Goal: Task Accomplishment & Management: Manage account settings

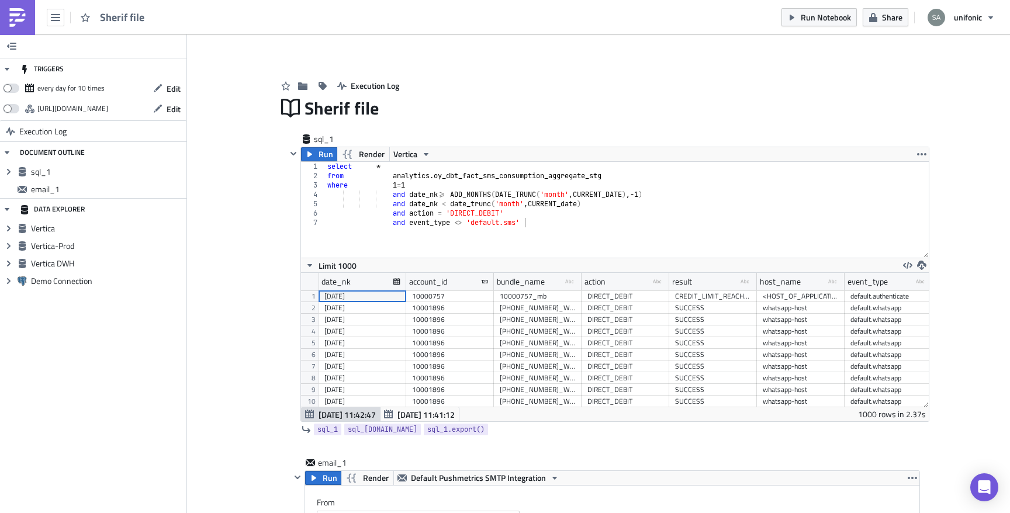
scroll to position [134, 628]
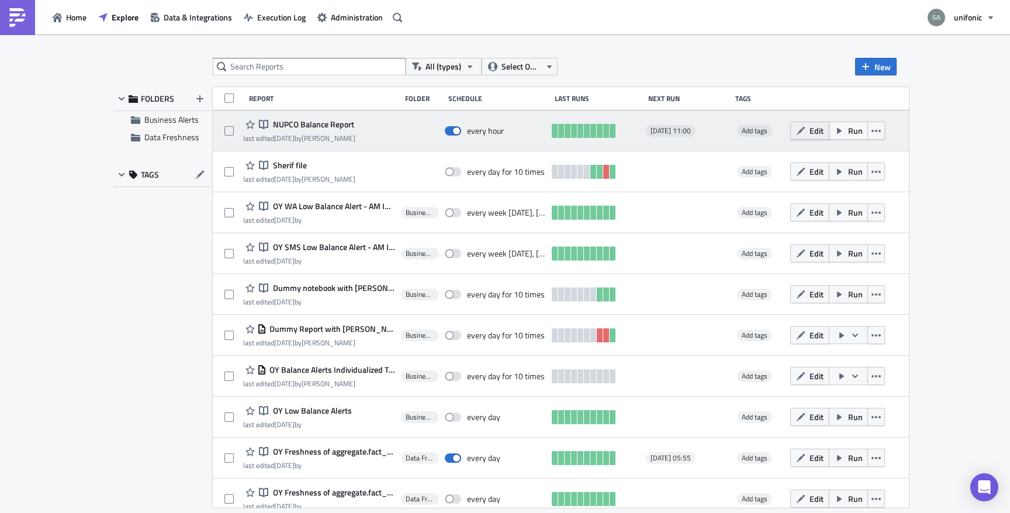
click at [806, 127] on icon "button" at bounding box center [800, 130] width 9 height 9
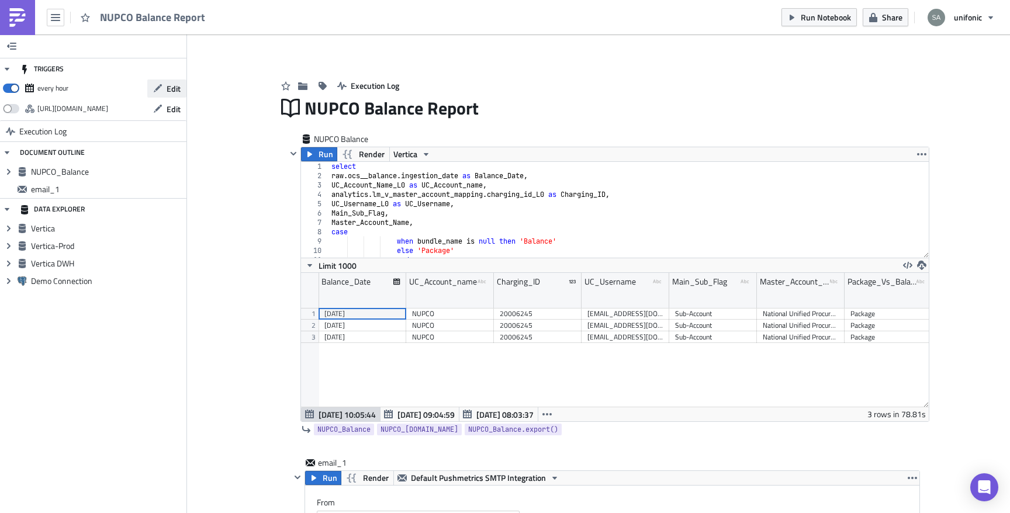
click at [168, 89] on span "Edit" at bounding box center [174, 88] width 14 height 12
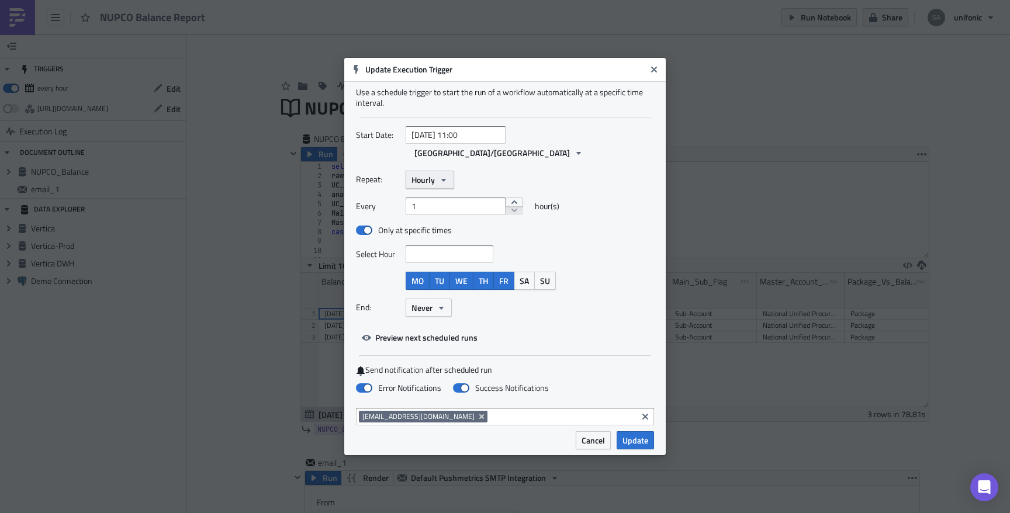
click at [446, 175] on icon "button" at bounding box center [443, 179] width 9 height 9
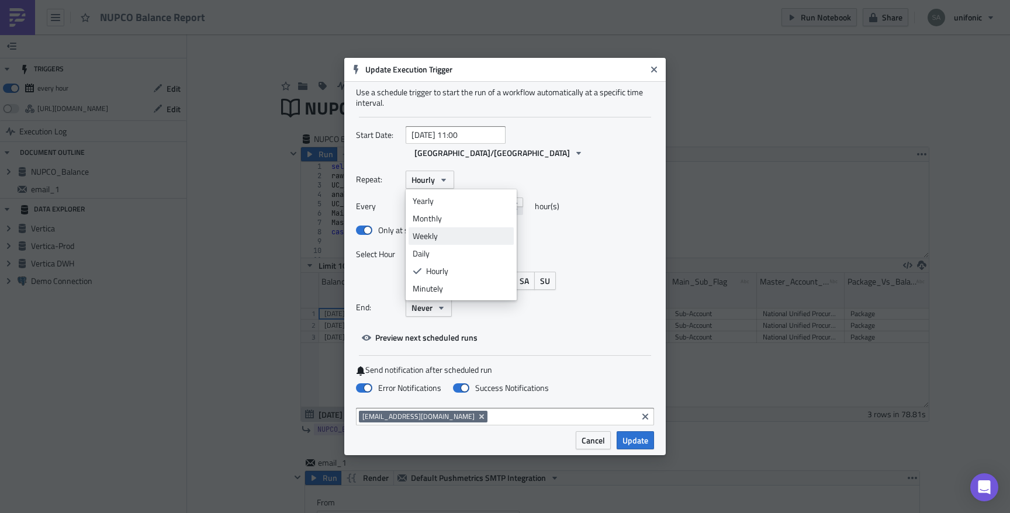
click at [446, 235] on link "Weekly" at bounding box center [461, 236] width 105 height 18
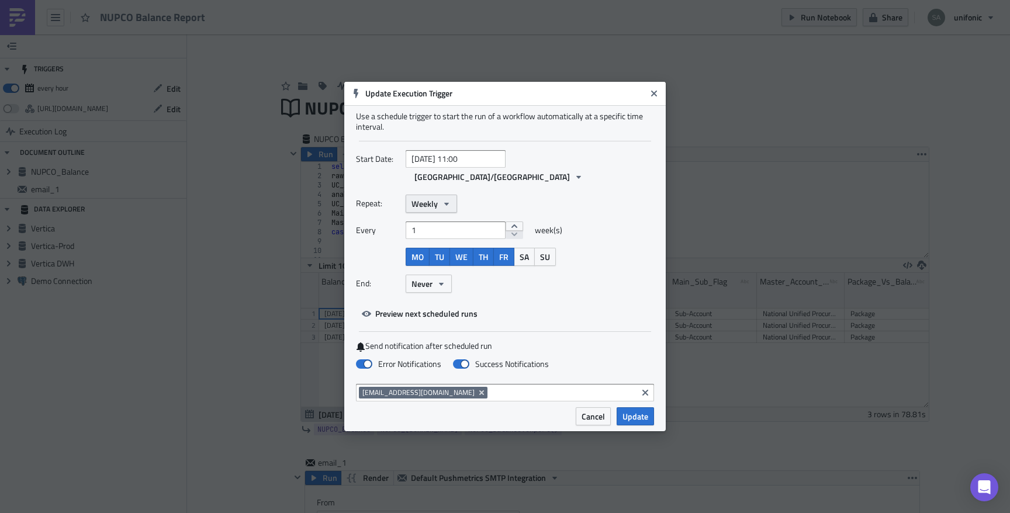
click at [445, 195] on button "Weekly" at bounding box center [431, 204] width 51 height 18
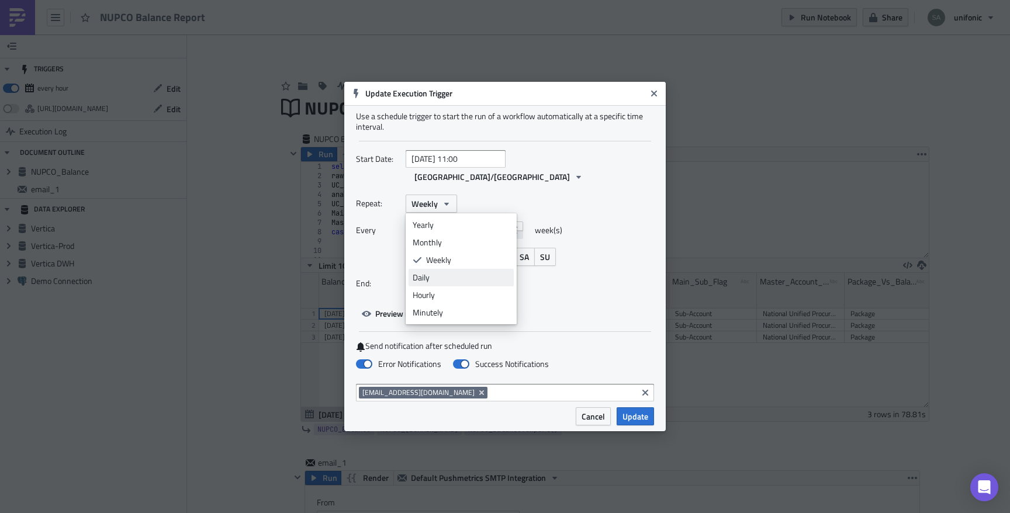
click at [449, 272] on div "Daily" at bounding box center [461, 278] width 97 height 12
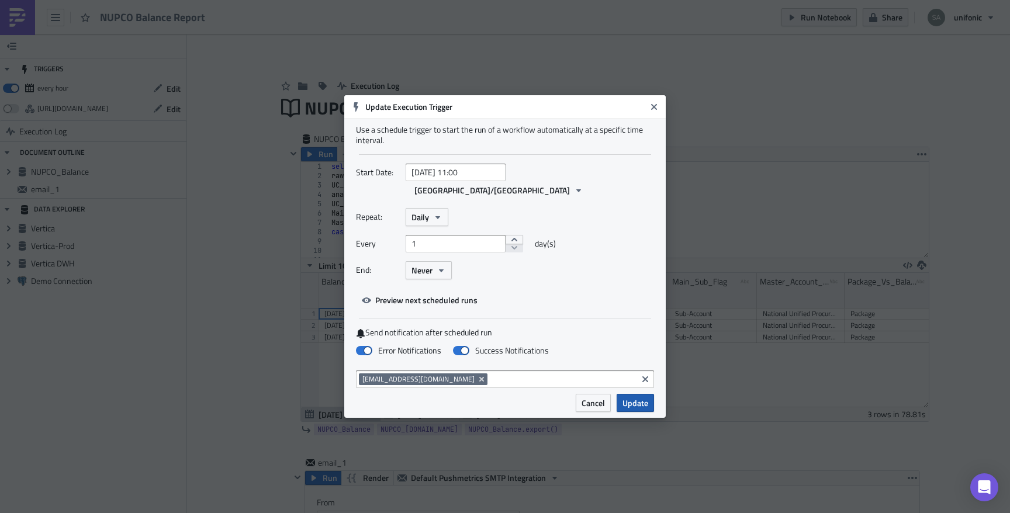
click at [624, 397] on span "Update" at bounding box center [636, 403] width 26 height 12
